Goal: Information Seeking & Learning: Understand process/instructions

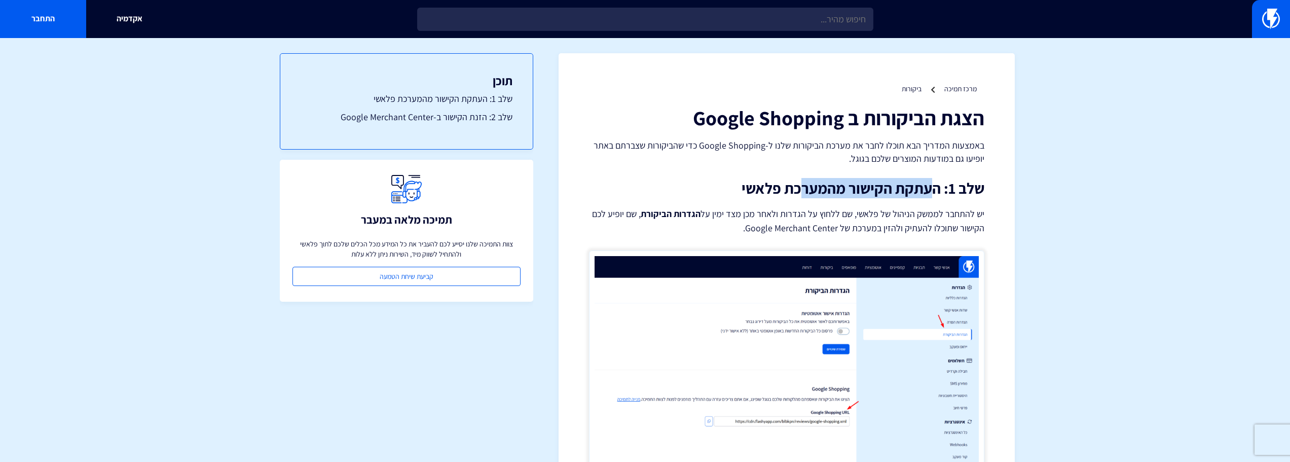
drag, startPoint x: 845, startPoint y: 175, endPoint x: 693, endPoint y: 200, distance: 154.7
click at [910, 91] on link "ביקורות" at bounding box center [912, 88] width 20 height 9
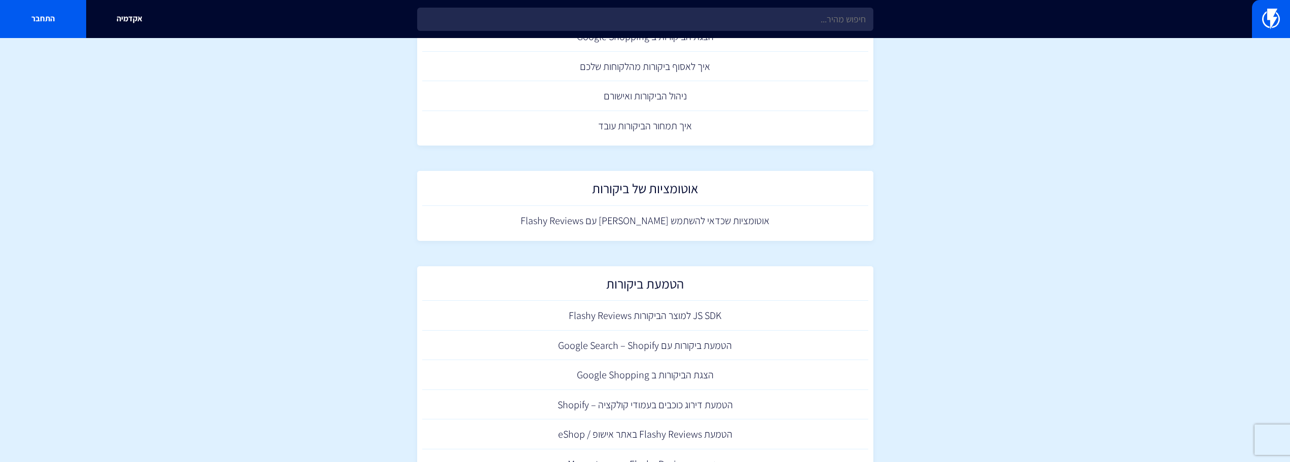
scroll to position [203, 0]
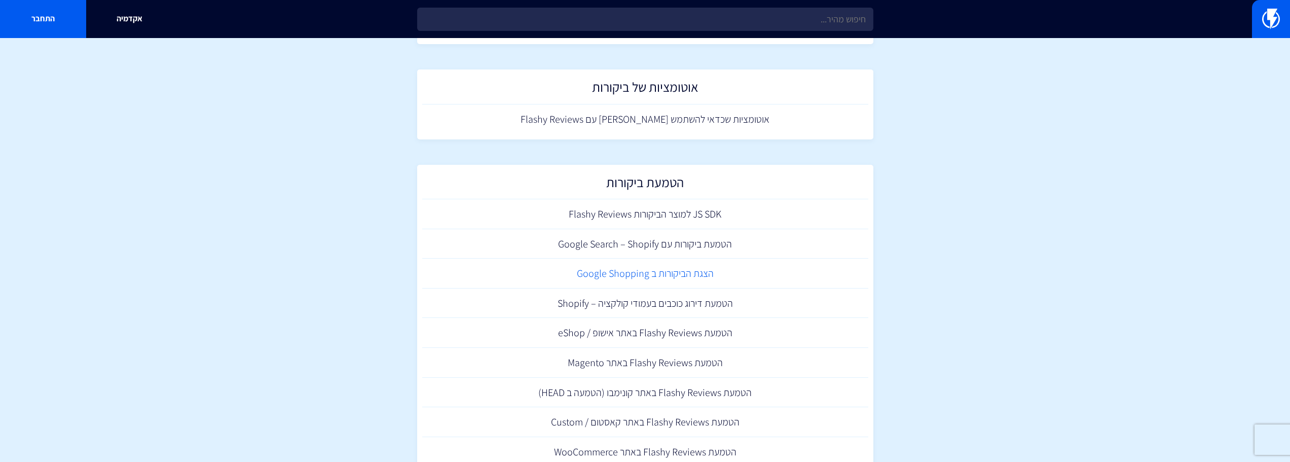
click at [685, 274] on link "הצגת הביקורות ב Google Shopping" at bounding box center [645, 274] width 446 height 30
